Goal: Use online tool/utility: Utilize a website feature to perform a specific function

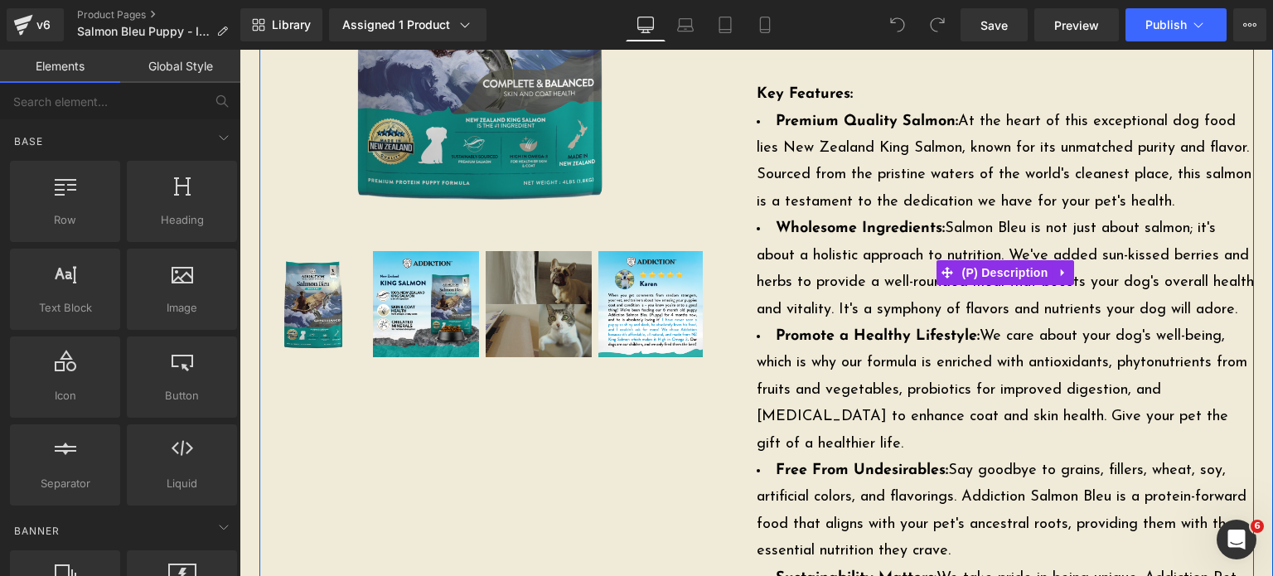
scroll to position [642, 0]
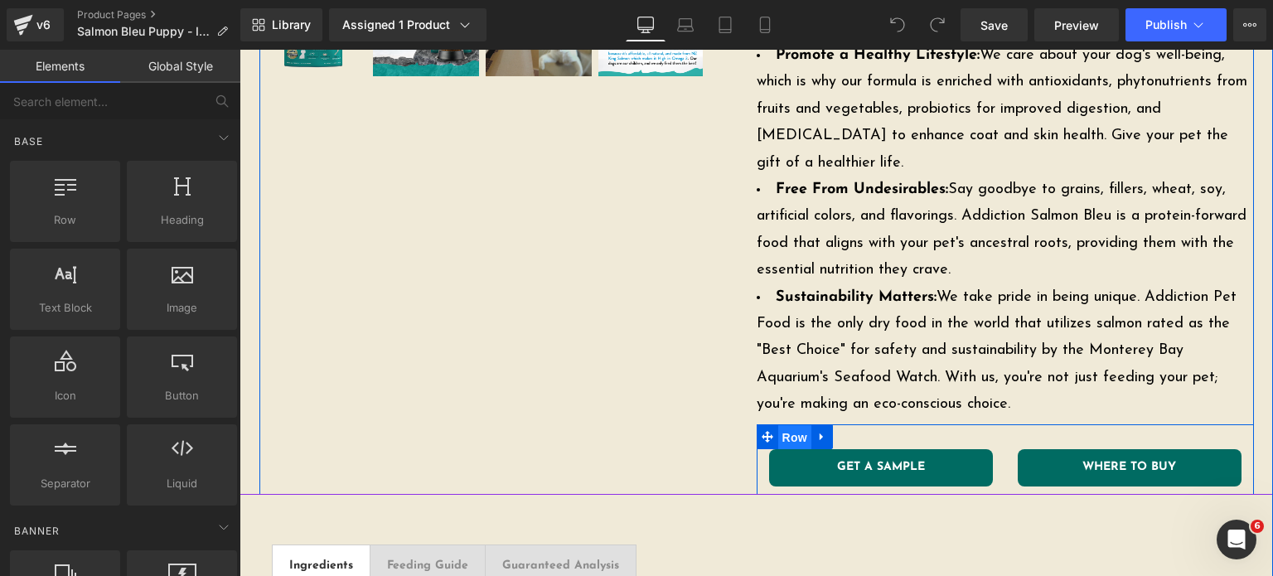
click at [779, 437] on span "Row" at bounding box center [794, 437] width 33 height 25
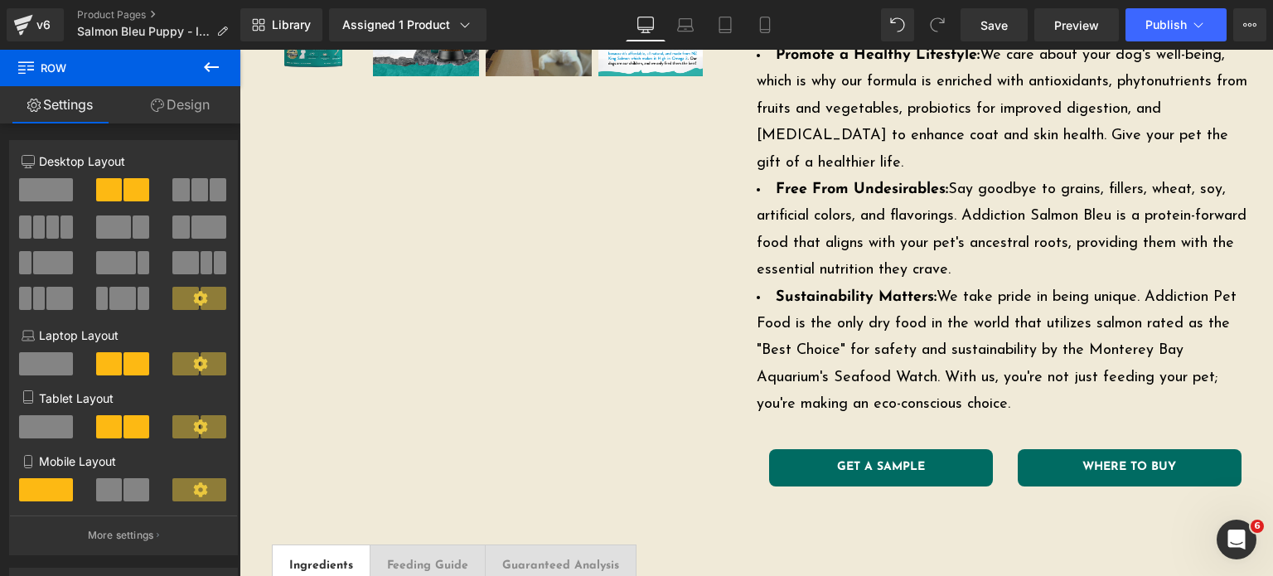
click at [202, 53] on button at bounding box center [211, 68] width 58 height 36
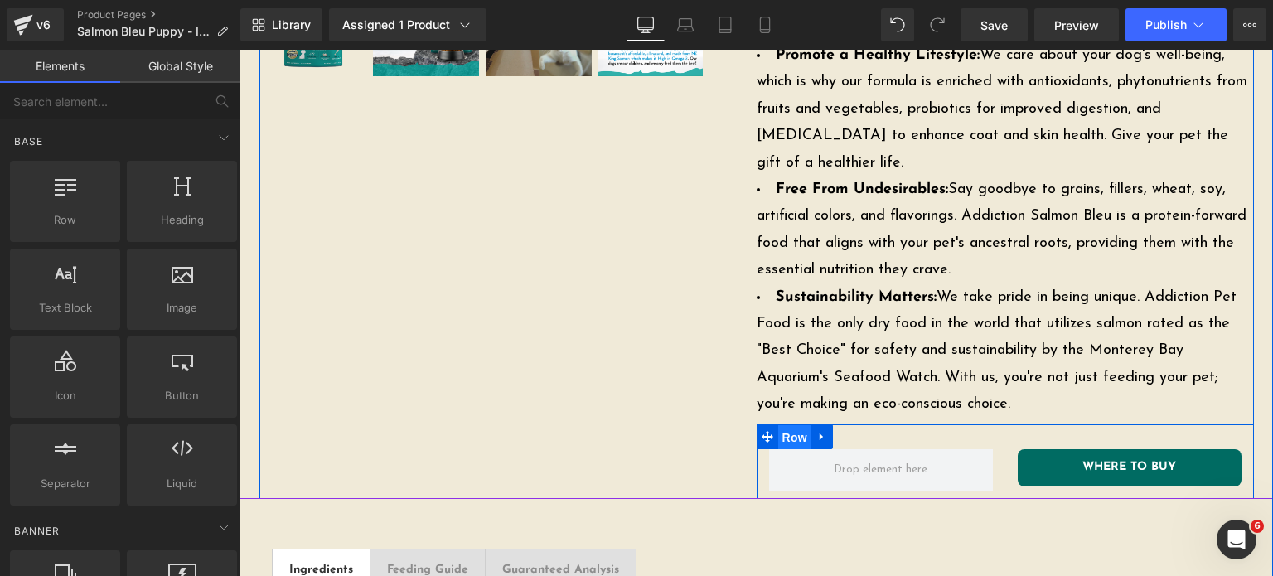
click at [783, 434] on span "Row" at bounding box center [794, 437] width 33 height 25
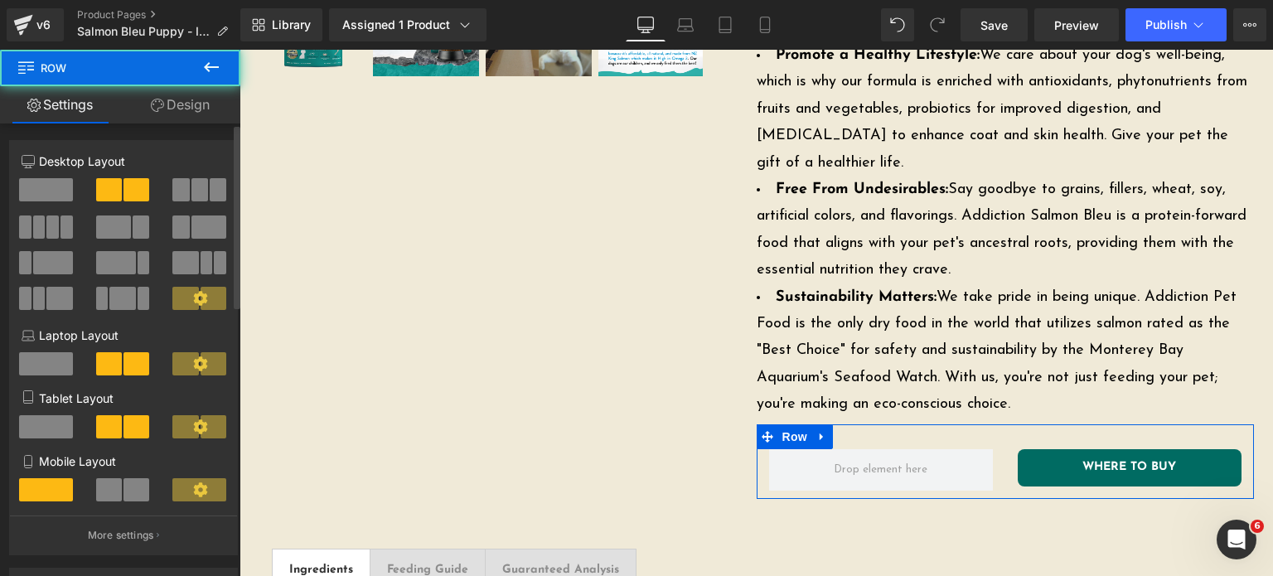
click at [17, 182] on div at bounding box center [46, 196] width 77 height 37
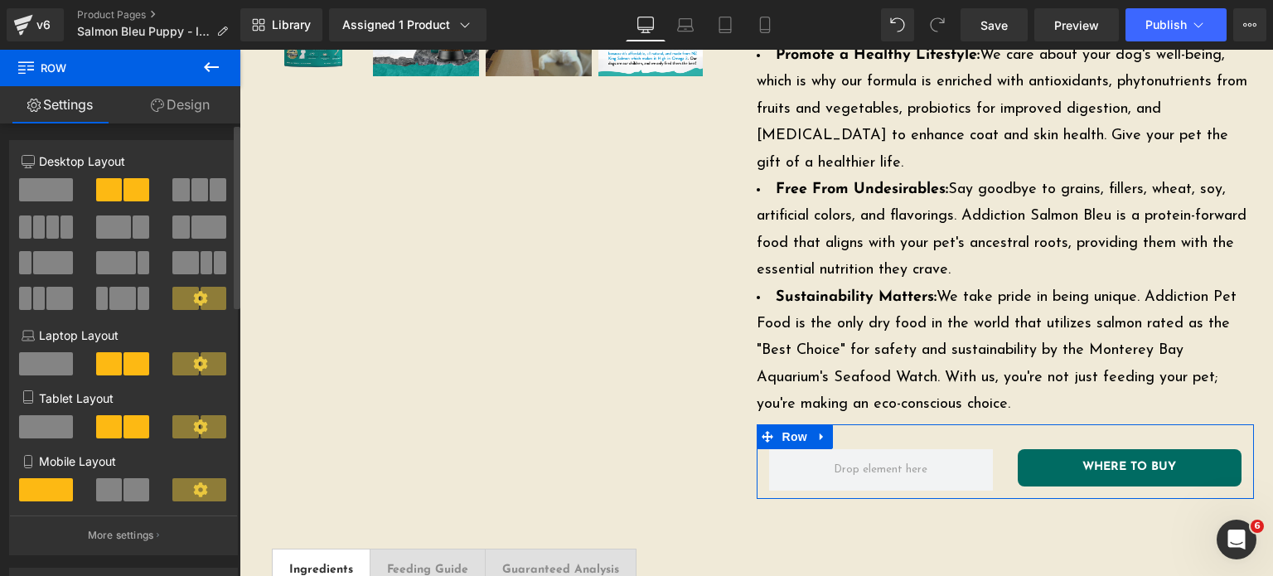
click at [34, 191] on span at bounding box center [46, 189] width 54 height 23
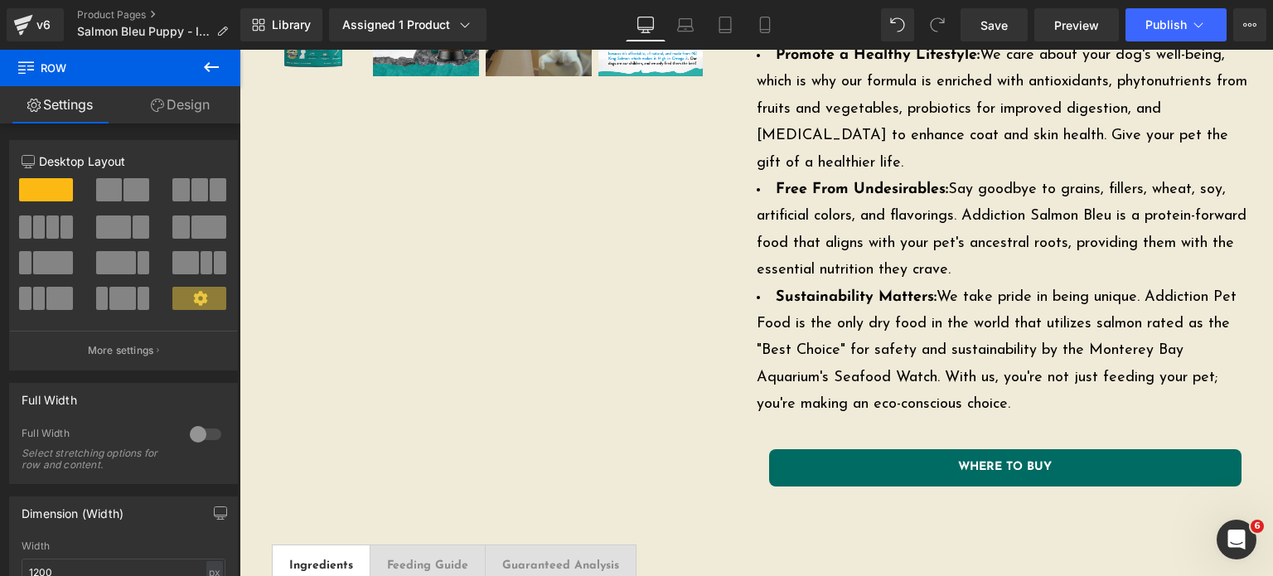
click at [204, 65] on icon at bounding box center [211, 67] width 20 height 20
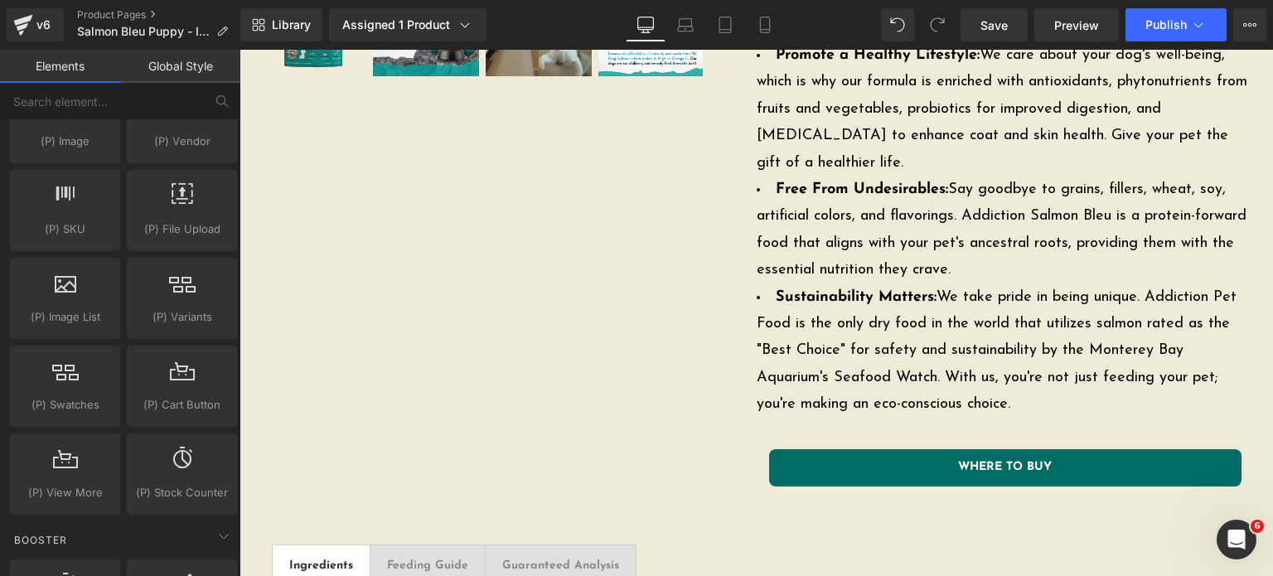
scroll to position [1814, 0]
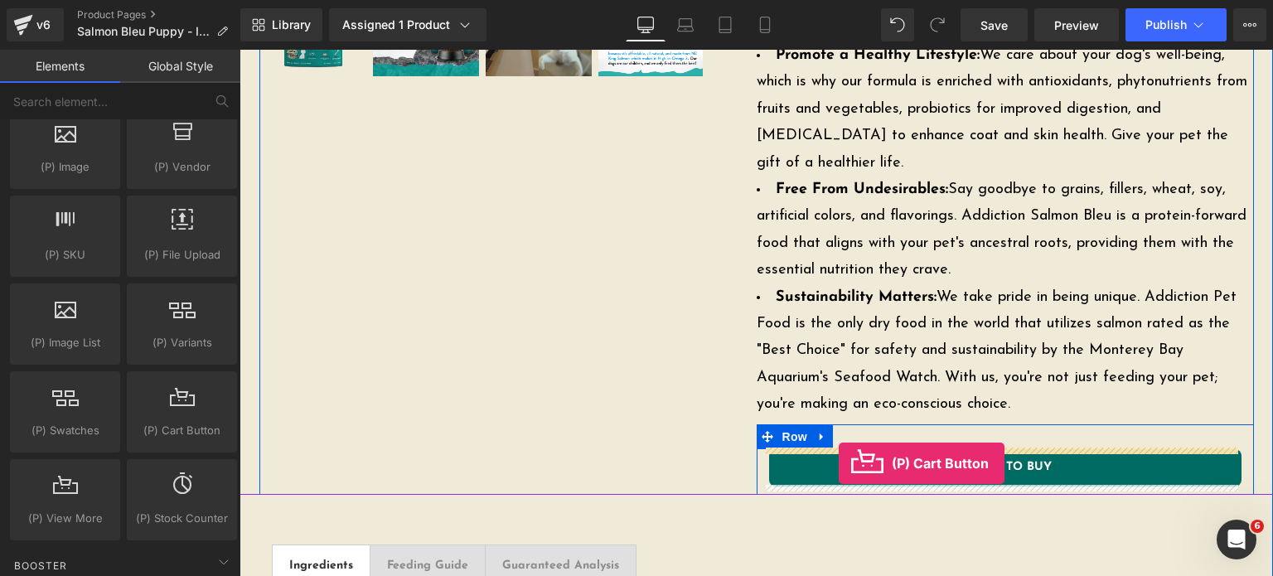
drag, startPoint x: 403, startPoint y: 468, endPoint x: 839, endPoint y: 463, distance: 436.1
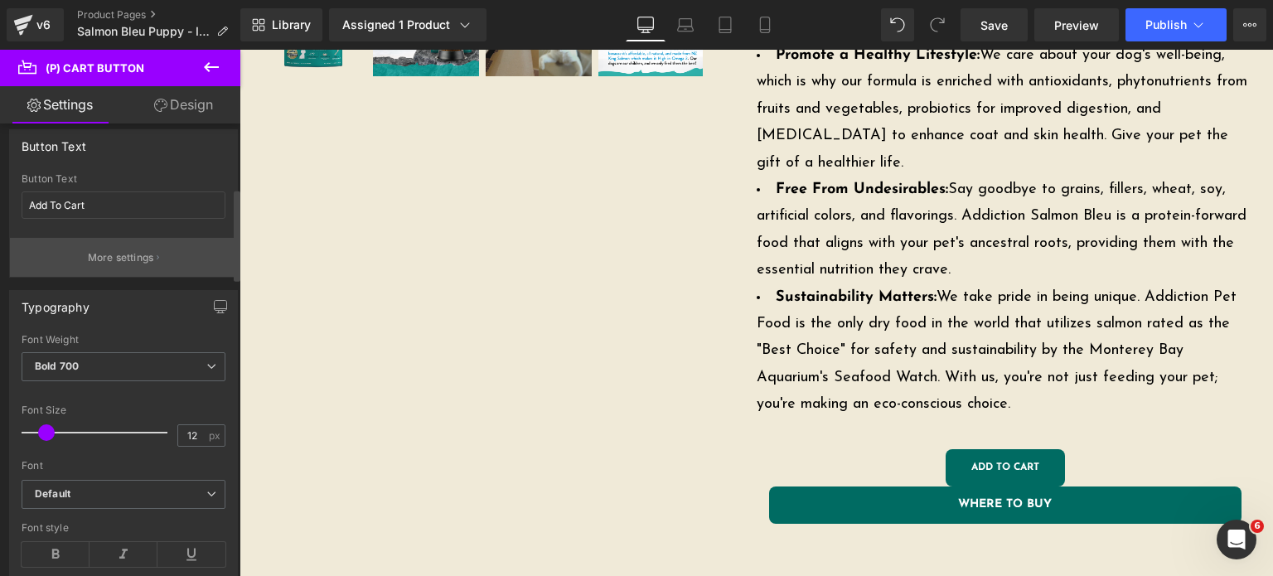
scroll to position [321, 0]
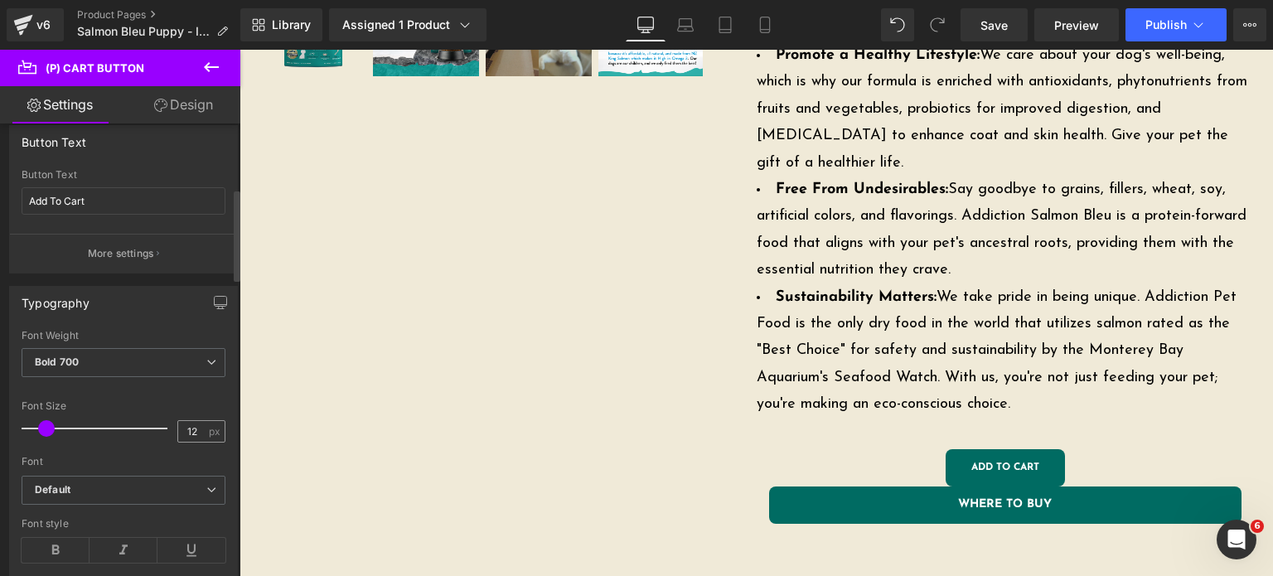
click at [203, 437] on div "12 px" at bounding box center [201, 431] width 48 height 22
click at [202, 437] on div "12 px" at bounding box center [201, 431] width 48 height 22
click at [196, 431] on input "12" at bounding box center [192, 431] width 29 height 21
type input "14"
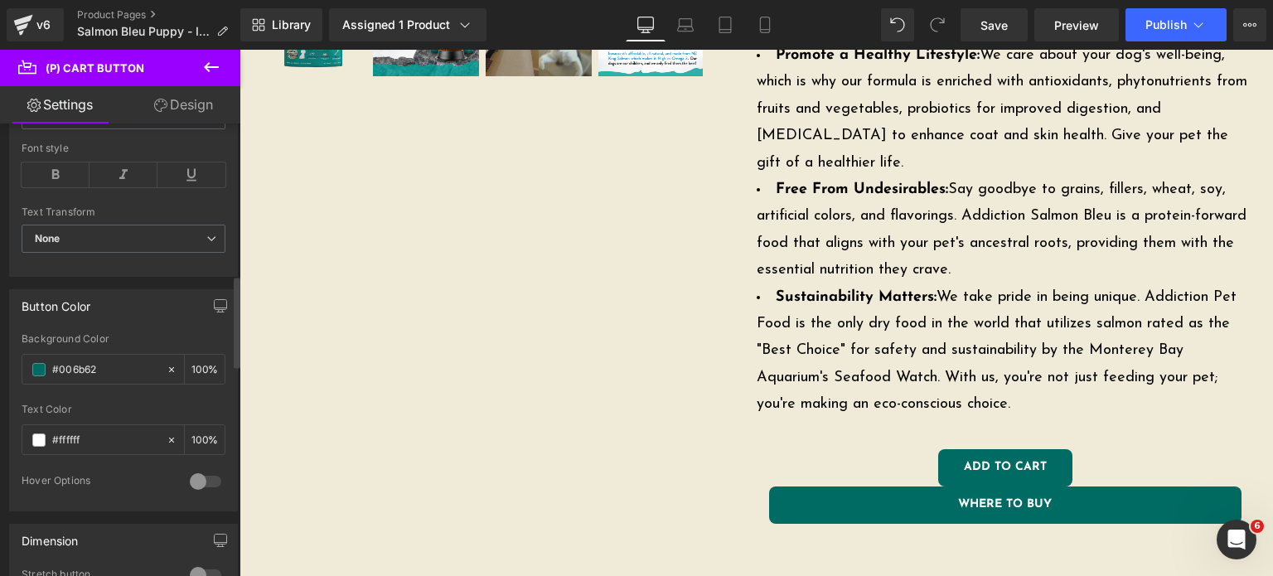
scroll to position [817, 0]
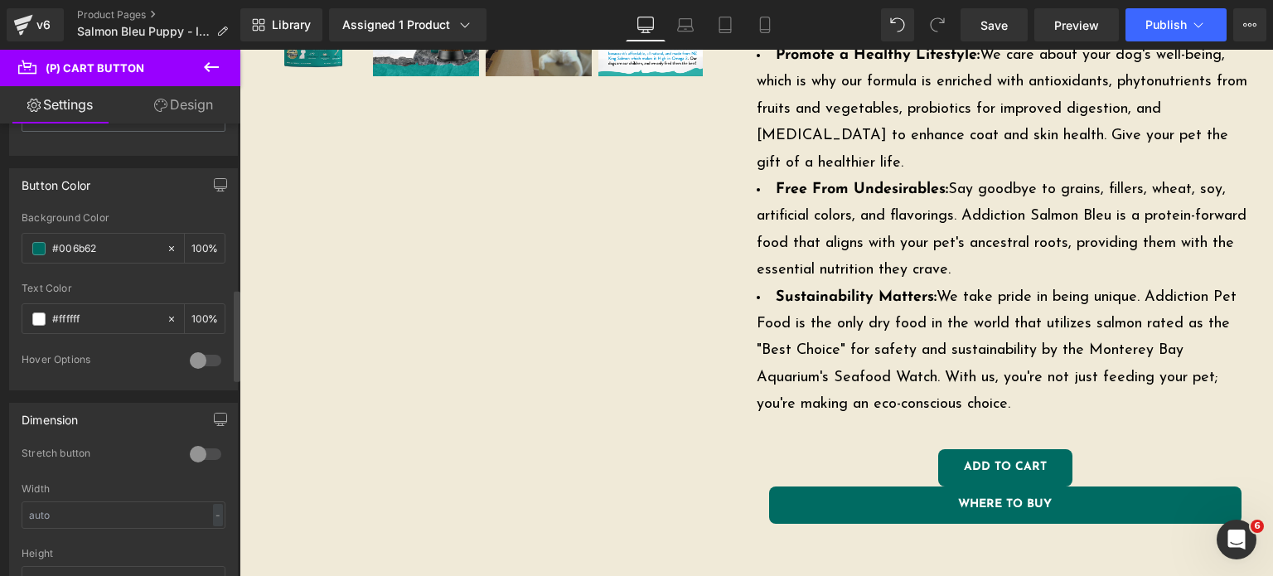
click at [187, 453] on div at bounding box center [206, 454] width 40 height 27
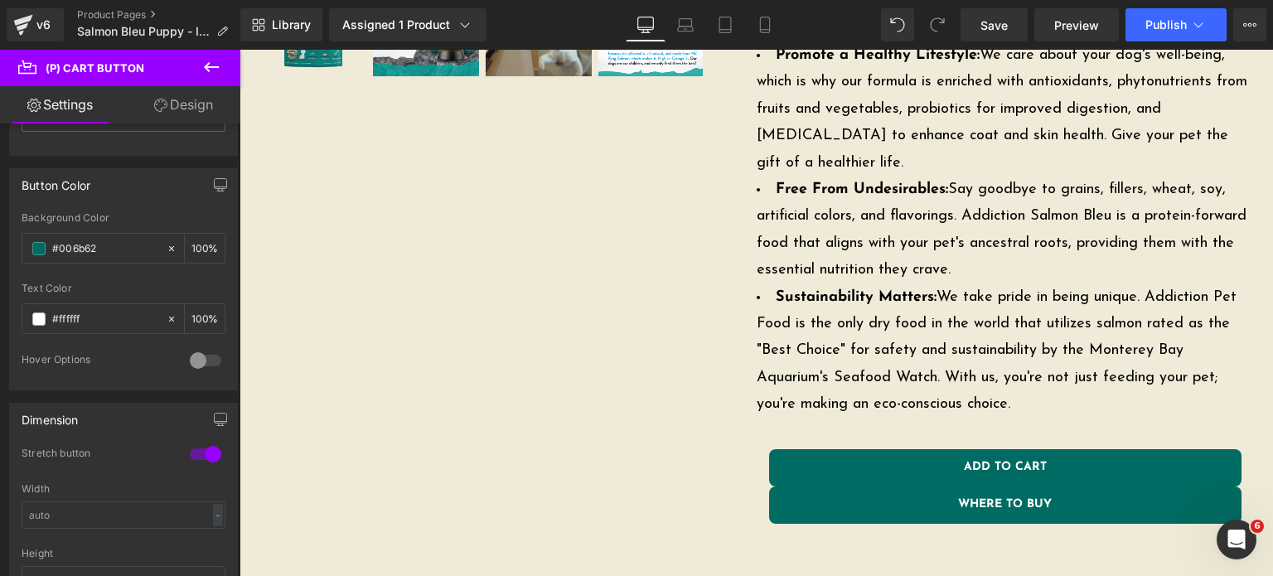
click at [166, 106] on link "Design" at bounding box center [184, 104] width 120 height 37
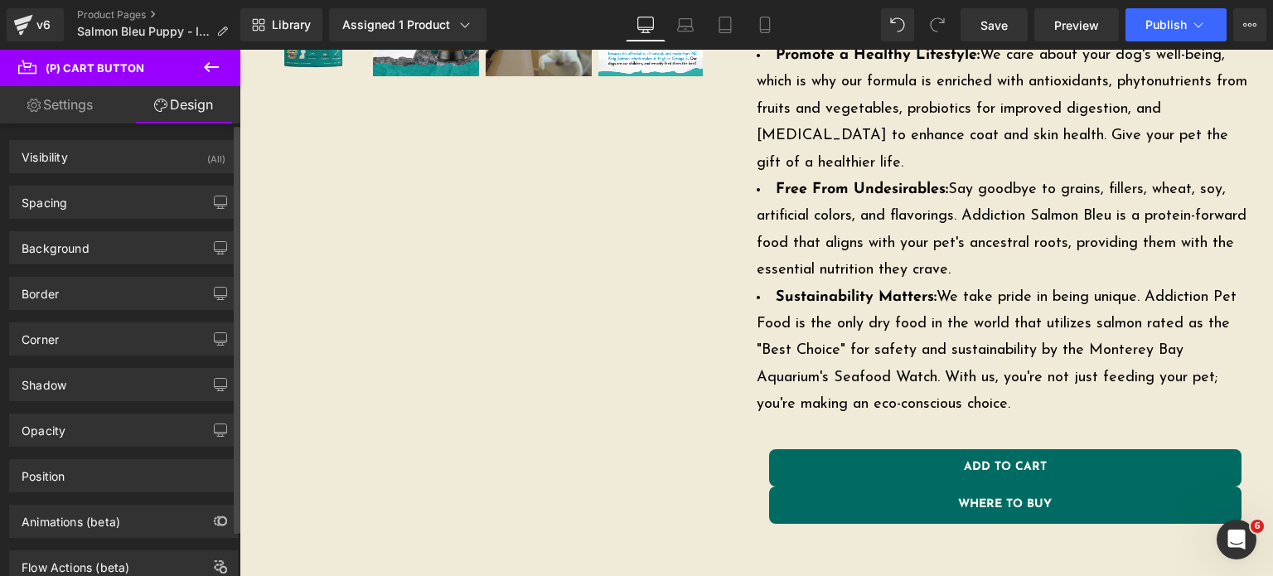
click at [128, 187] on div "Spacing" at bounding box center [123, 203] width 227 height 32
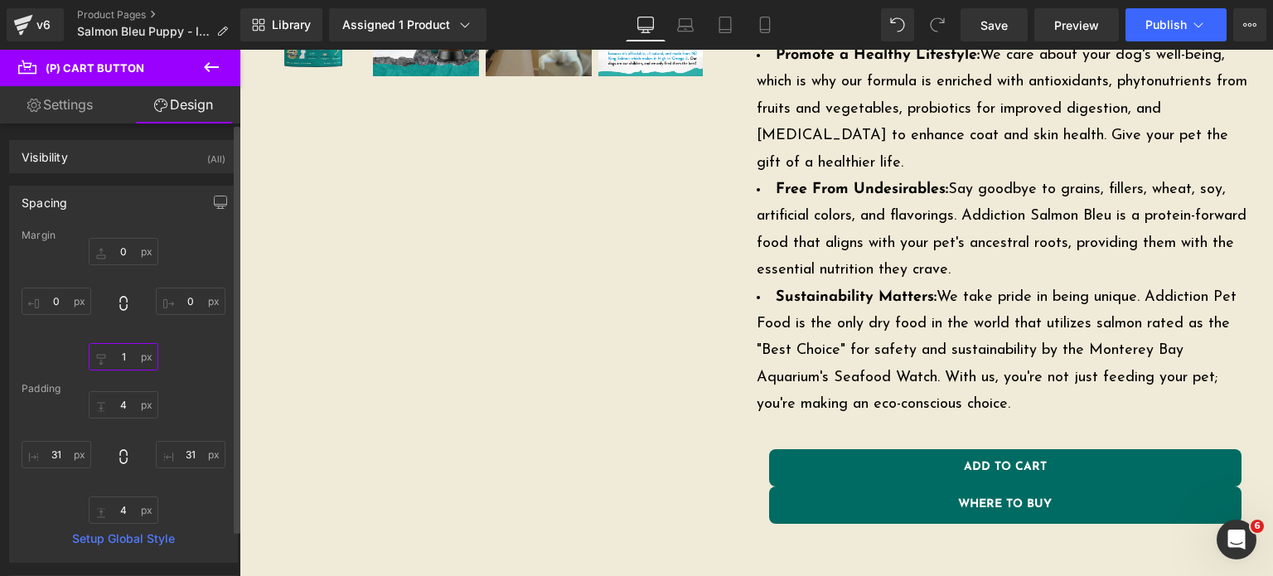
click at [118, 358] on input "1" at bounding box center [124, 356] width 70 height 27
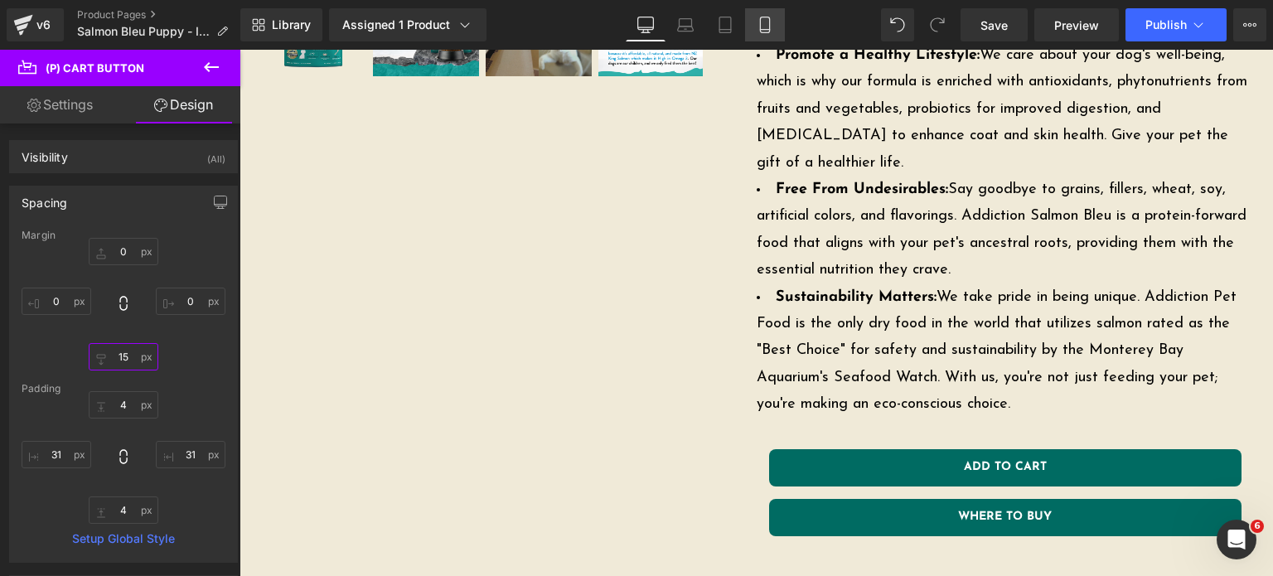
type input "15"
click at [763, 22] on icon at bounding box center [765, 25] width 17 height 17
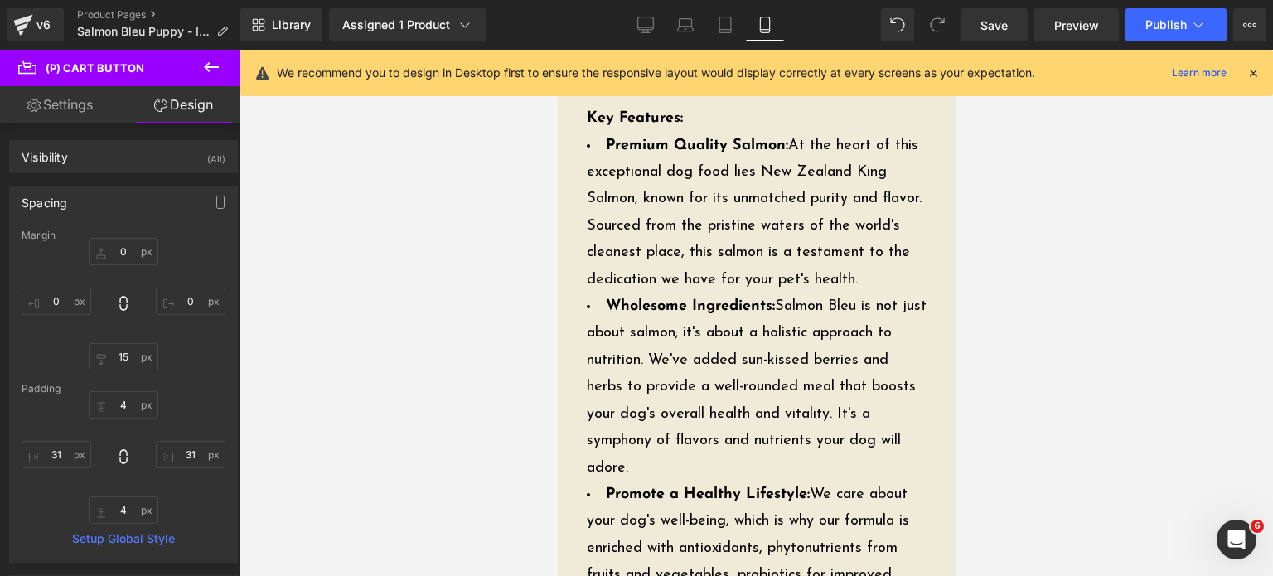
type input "0"
type input "15"
type input "0"
type input "4"
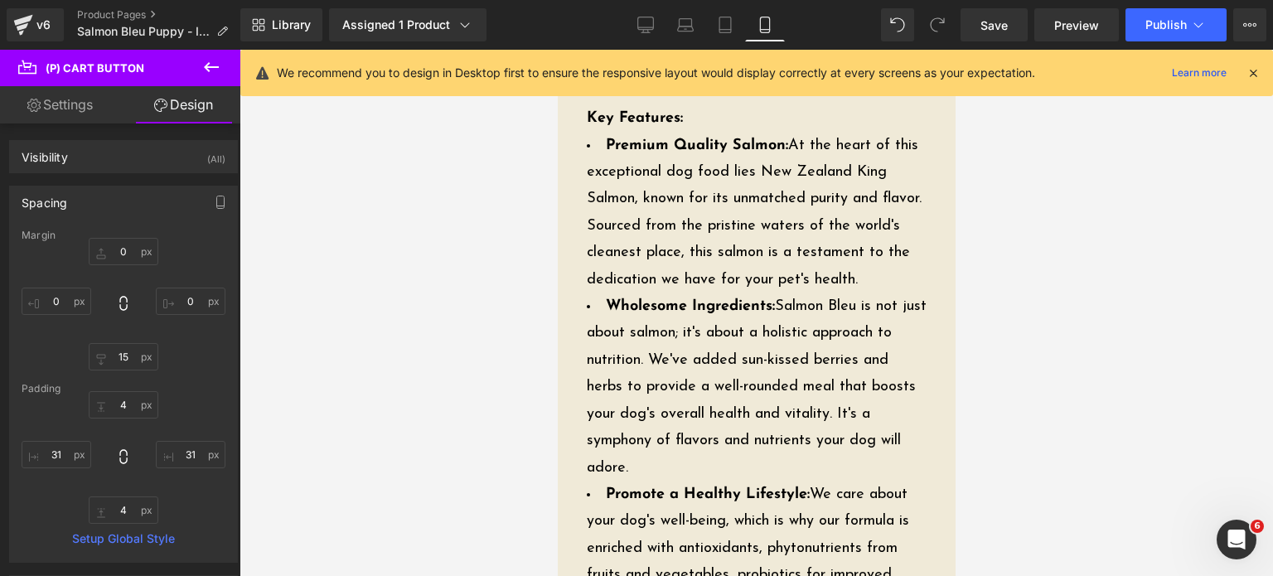
type input "31"
type input "4"
type input "31"
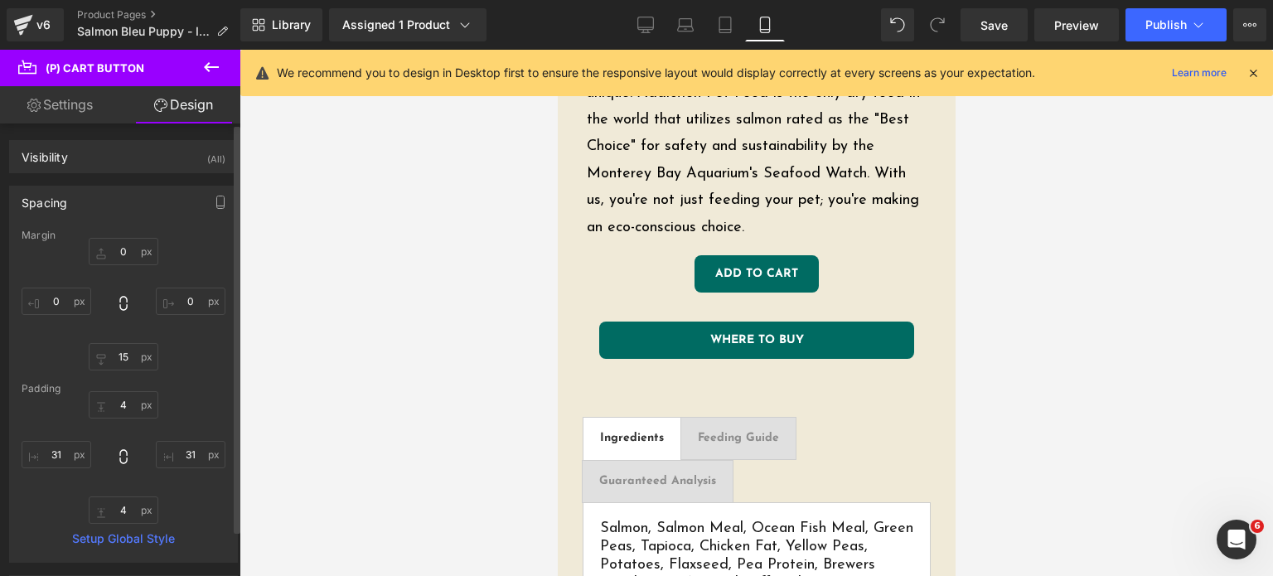
scroll to position [1688, 0]
click at [106, 344] on input "15" at bounding box center [124, 356] width 70 height 27
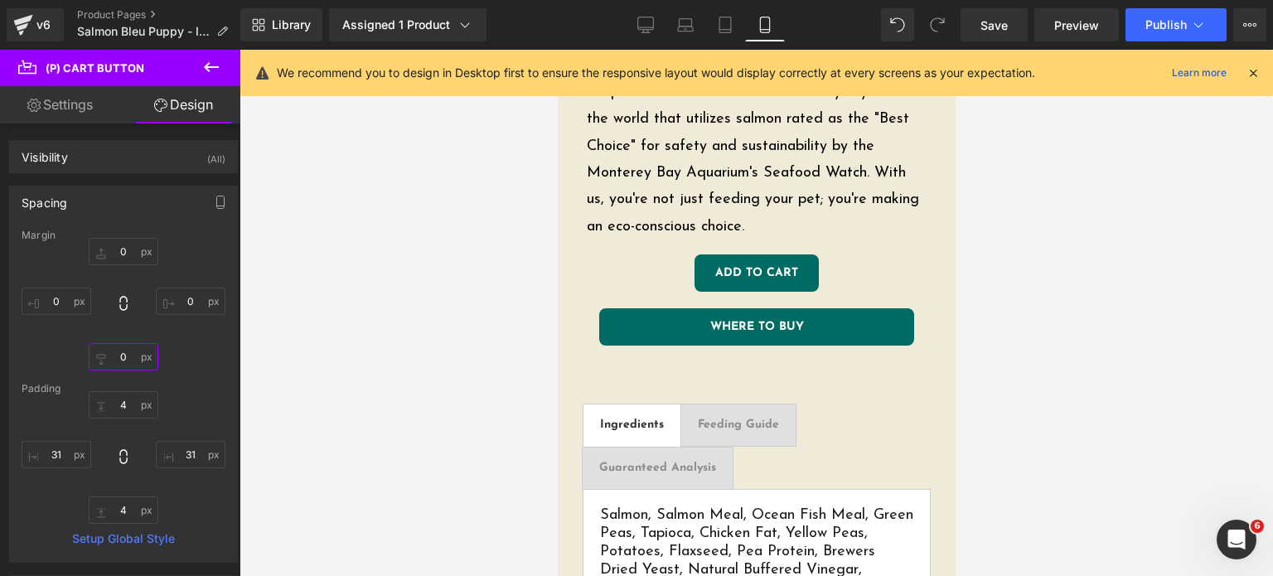
type input "0"
click at [89, 98] on link "Settings" at bounding box center [60, 104] width 120 height 37
type input "100"
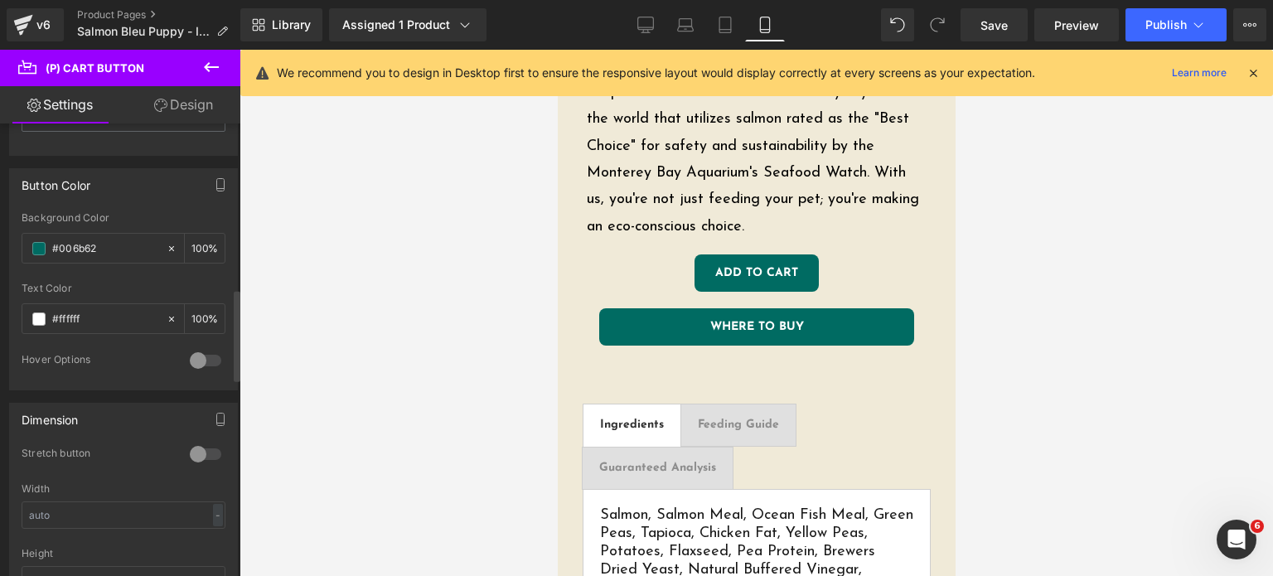
click at [198, 449] on div at bounding box center [206, 454] width 40 height 27
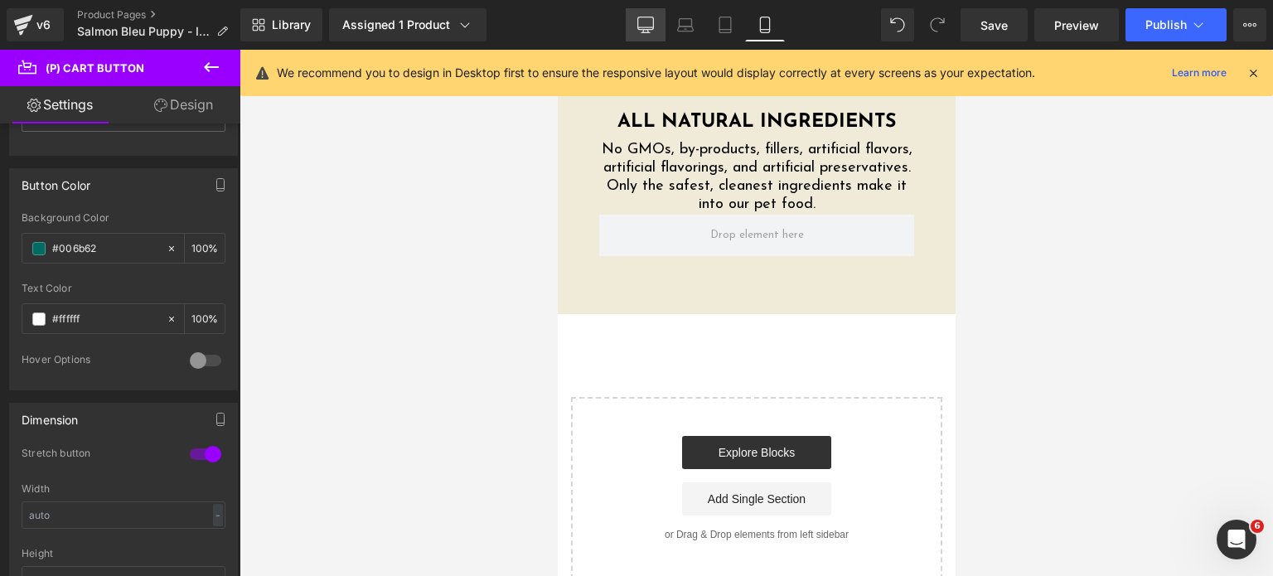
click at [633, 29] on link "Desktop" at bounding box center [646, 24] width 40 height 33
type input "100"
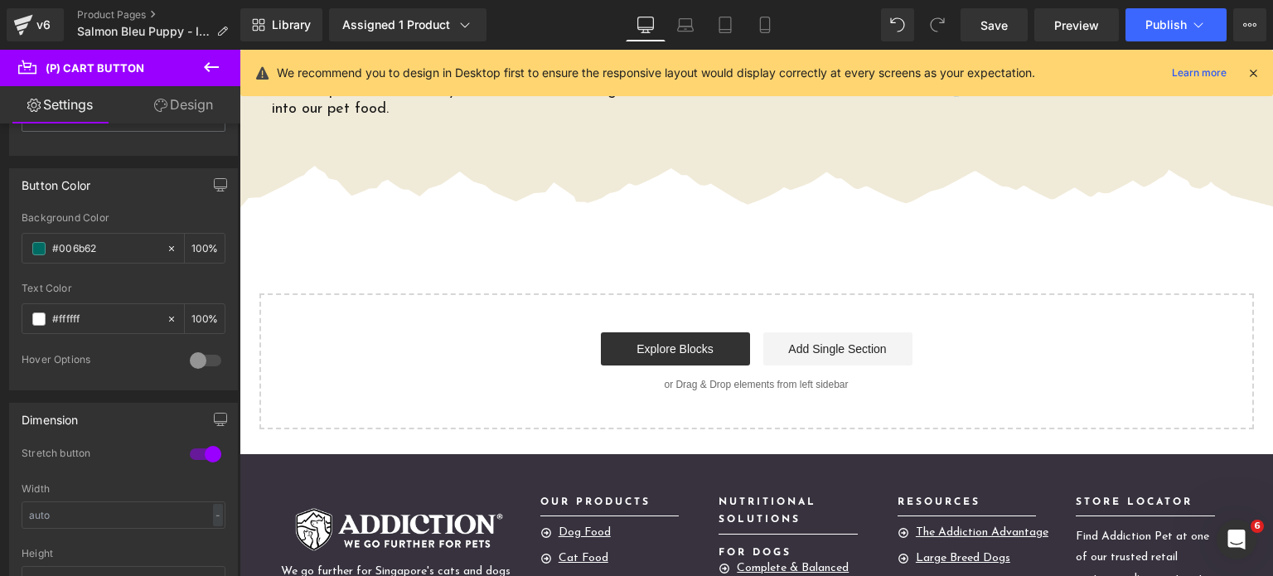
scroll to position [4121, 0]
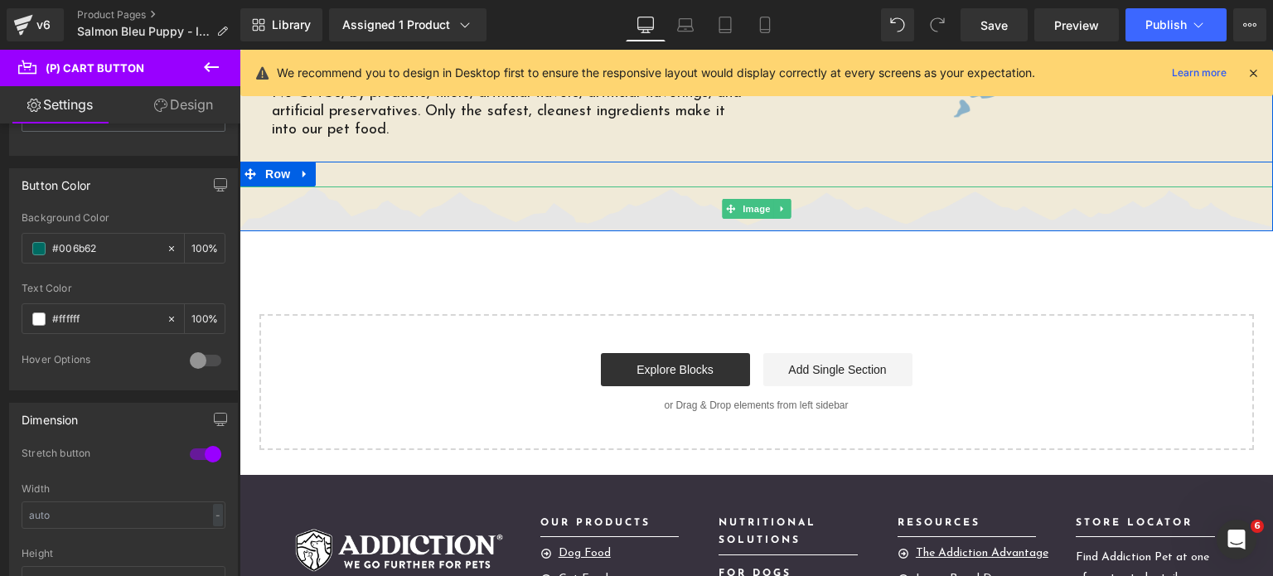
click at [659, 187] on img at bounding box center [757, 209] width 1034 height 45
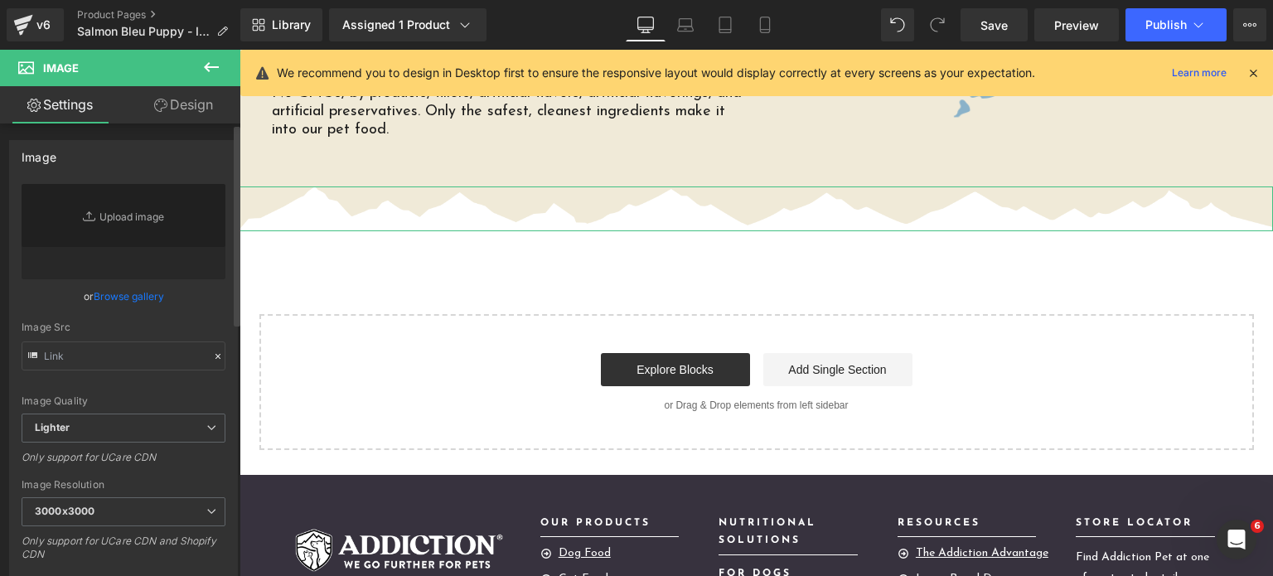
click at [119, 284] on link "Browse gallery" at bounding box center [129, 296] width 70 height 29
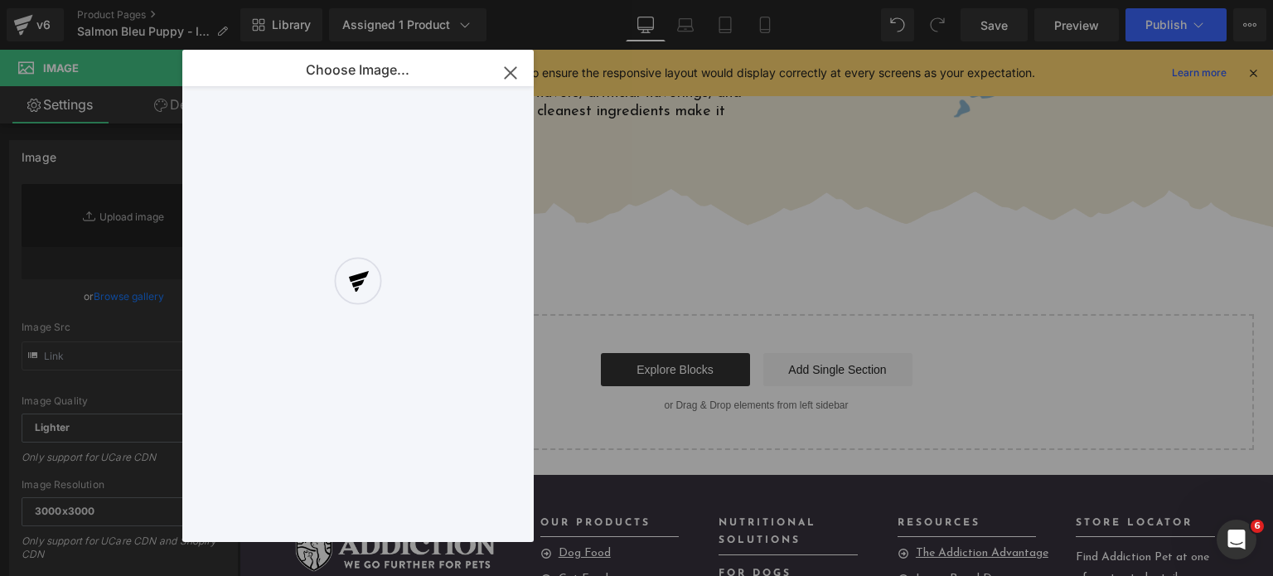
click at [509, 79] on div at bounding box center [357, 296] width 351 height 492
click at [506, 76] on div at bounding box center [357, 296] width 351 height 492
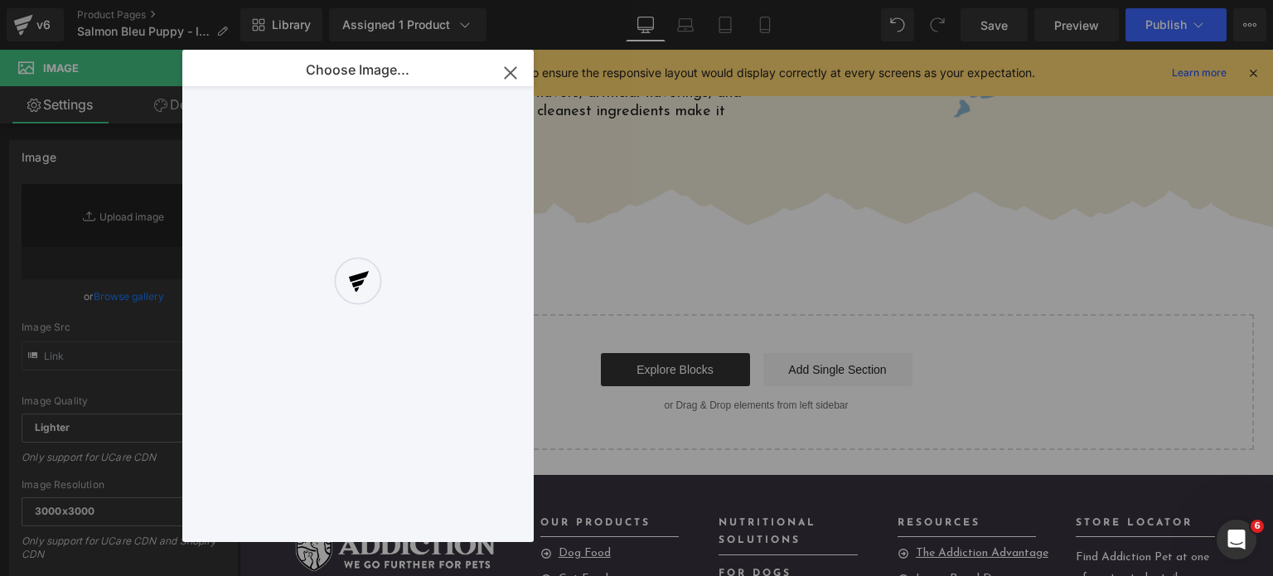
click at [511, 69] on div at bounding box center [357, 296] width 351 height 492
click at [504, 65] on div at bounding box center [357, 296] width 351 height 492
click at [513, 73] on div at bounding box center [357, 296] width 351 height 492
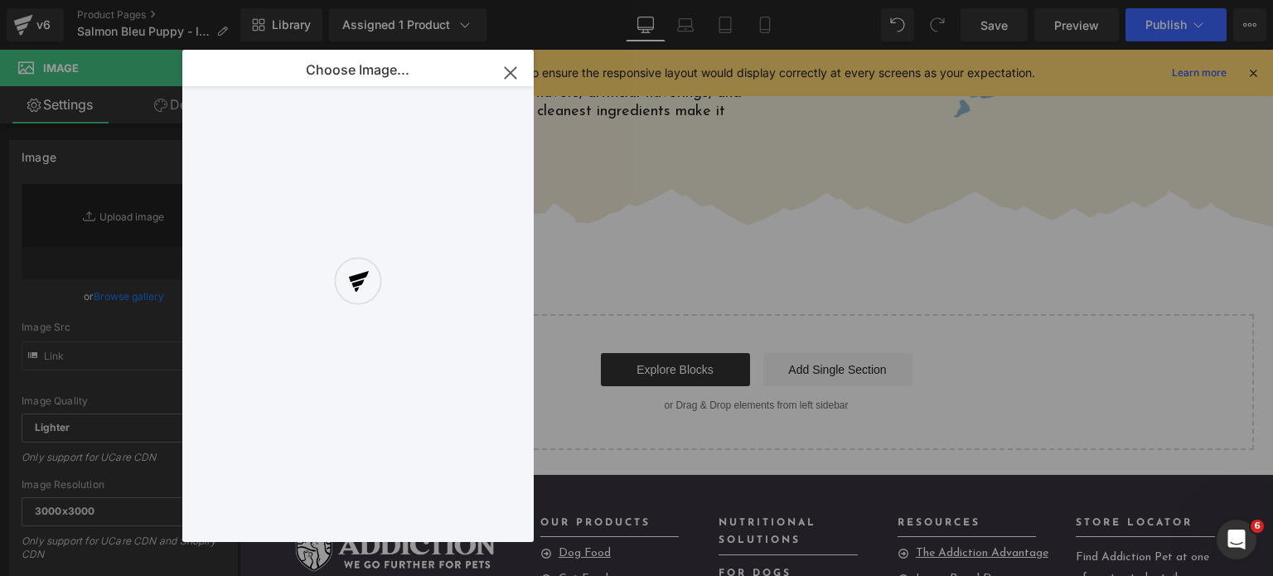
drag, startPoint x: 513, startPoint y: 73, endPoint x: 492, endPoint y: 115, distance: 47.1
click at [492, 115] on div at bounding box center [357, 296] width 351 height 492
